Goal: Transaction & Acquisition: Obtain resource

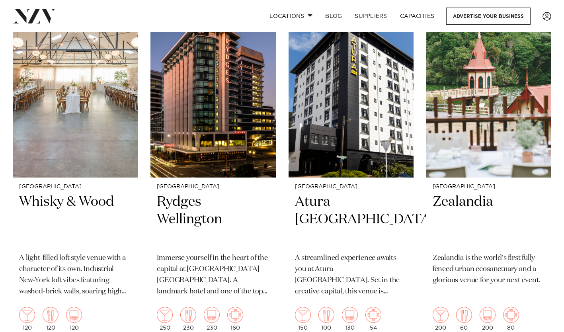
scroll to position [199, 0]
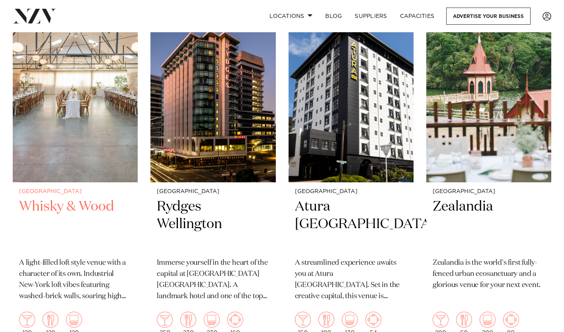
click at [81, 207] on h2 "Whisky & Wood" at bounding box center [75, 225] width 112 height 54
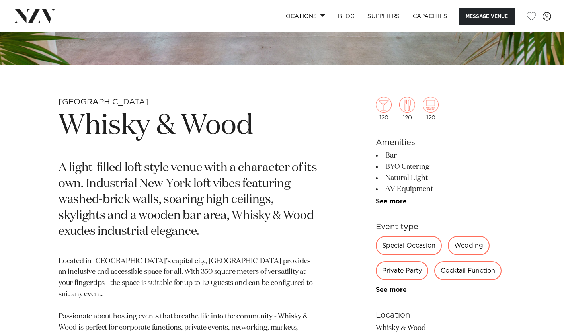
scroll to position [239, 0]
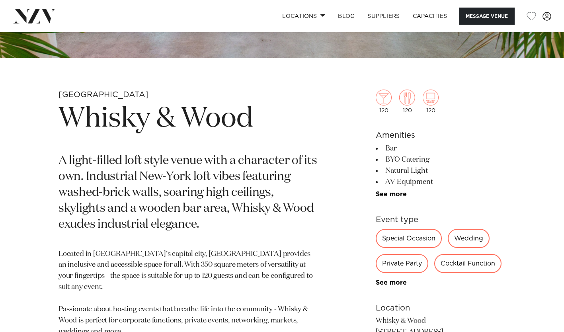
click at [404, 258] on div "Private Party" at bounding box center [402, 263] width 53 height 19
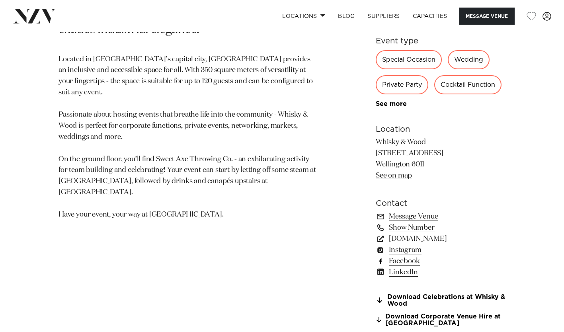
scroll to position [438, 0]
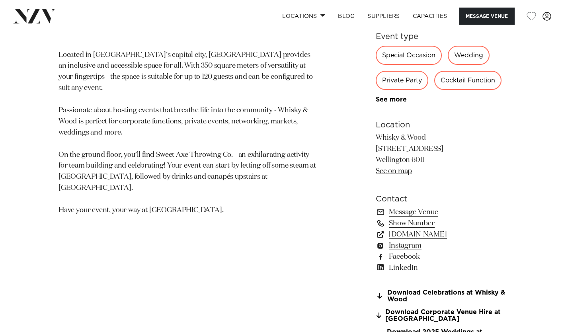
click at [416, 222] on link "Show Number" at bounding box center [441, 223] width 130 height 11
click at [543, 37] on div "Wellington Whisky & Wood A light-filled loft style venue with a character of it…" at bounding box center [281, 121] width 551 height 461
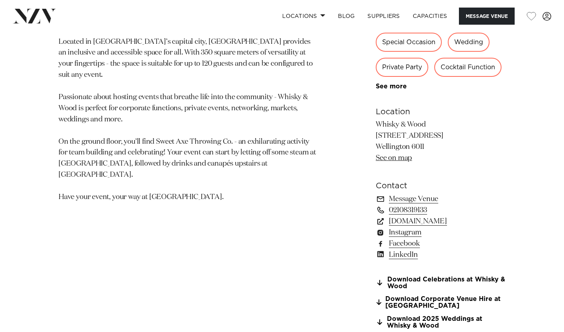
scroll to position [464, 0]
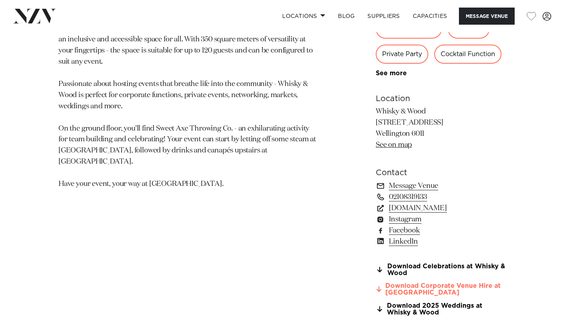
click at [409, 287] on link "Download Corporate Venue Hire at Whisky" at bounding box center [441, 290] width 130 height 14
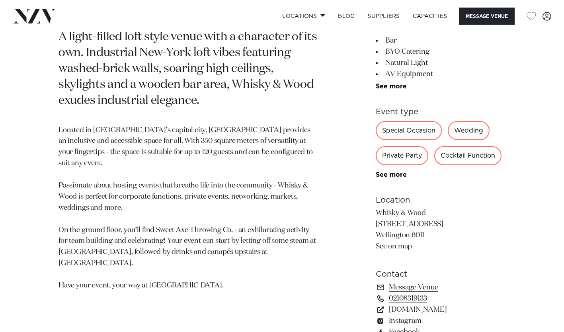
scroll to position [358, 0]
